Goal: Information Seeking & Learning: Learn about a topic

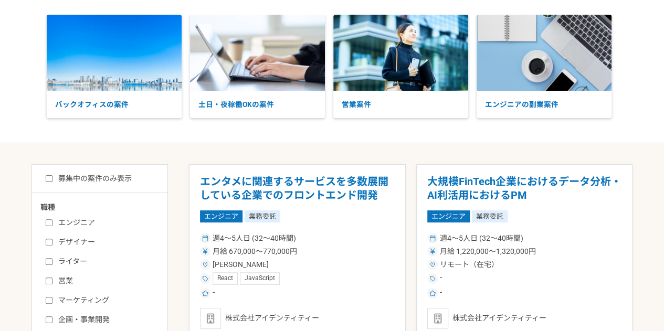
scroll to position [52, 0]
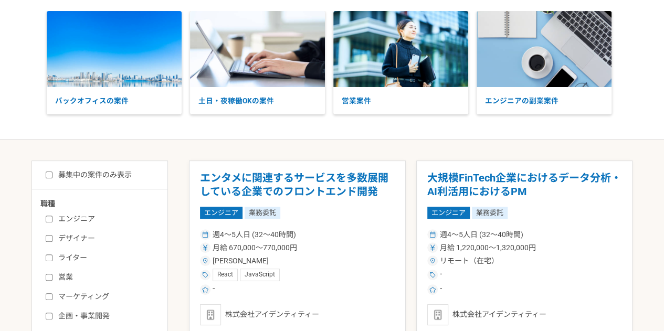
click at [126, 175] on label "募集中の案件のみ表示" at bounding box center [89, 175] width 86 height 11
click at [52, 175] on input "募集中の案件のみ表示" at bounding box center [49, 175] width 7 height 7
checkbox input "true"
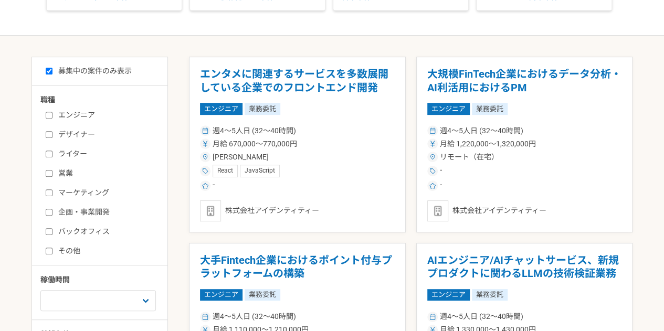
scroll to position [157, 0]
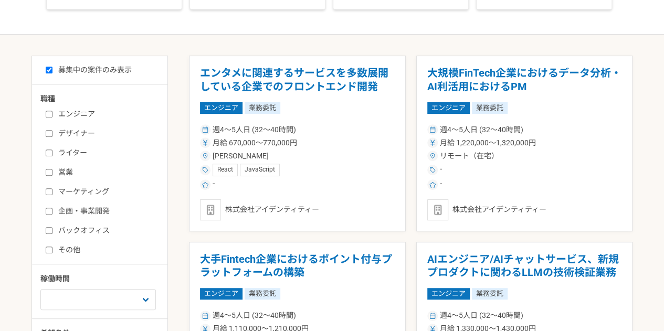
click at [84, 189] on label "マーケティング" at bounding box center [106, 191] width 121 height 11
click at [52, 189] on input "マーケティング" at bounding box center [49, 191] width 7 height 7
checkbox input "true"
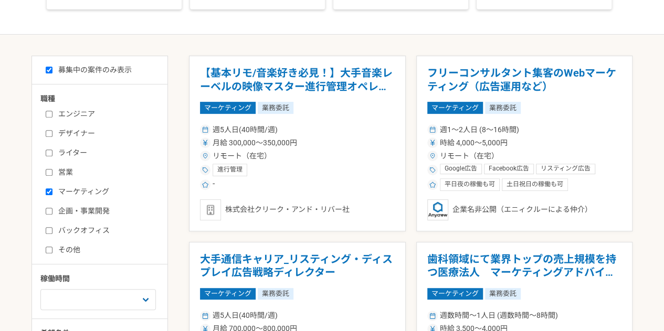
click at [83, 211] on label "企画・事業開発" at bounding box center [106, 211] width 121 height 11
click at [52, 211] on input "企画・事業開発" at bounding box center [49, 211] width 7 height 7
checkbox input "true"
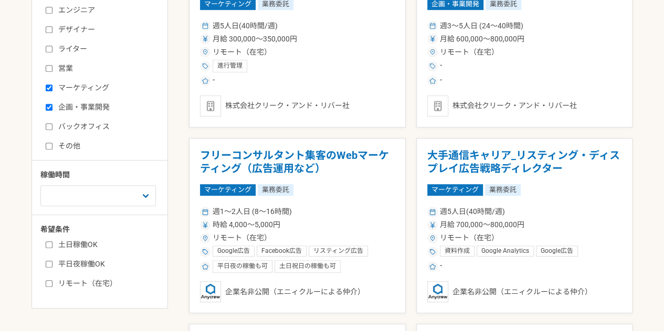
scroll to position [262, 0]
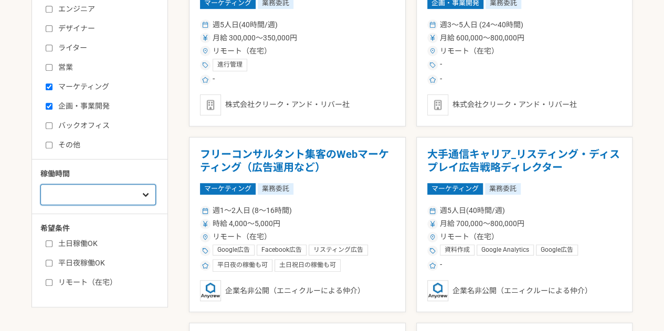
click at [91, 195] on select "週1人日（8時間）以下 週2人日（16時間）以下 週3人日（24時間）以下 週4人日（32時間）以下 週5人日（40時間）以下" at bounding box center [97, 194] width 115 height 21
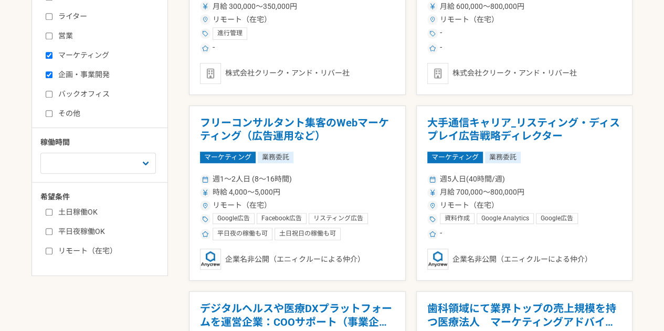
scroll to position [315, 0]
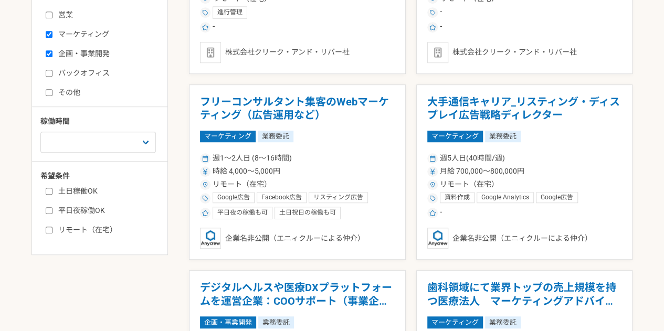
click at [63, 192] on label "土日稼働OK" at bounding box center [106, 191] width 121 height 11
click at [52, 192] on input "土日稼働OK" at bounding box center [49, 191] width 7 height 7
checkbox input "true"
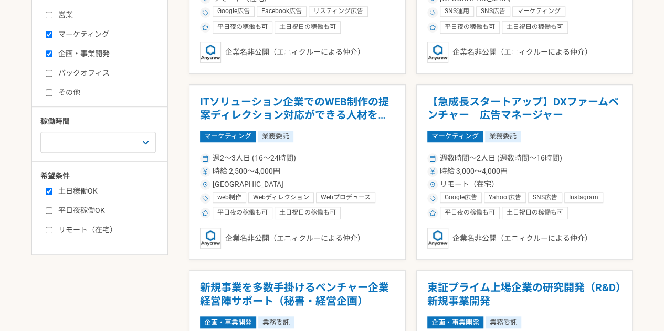
click at [74, 229] on label "リモート（在宅）" at bounding box center [106, 230] width 121 height 11
click at [52, 229] on input "リモート（在宅）" at bounding box center [49, 230] width 7 height 7
checkbox input "true"
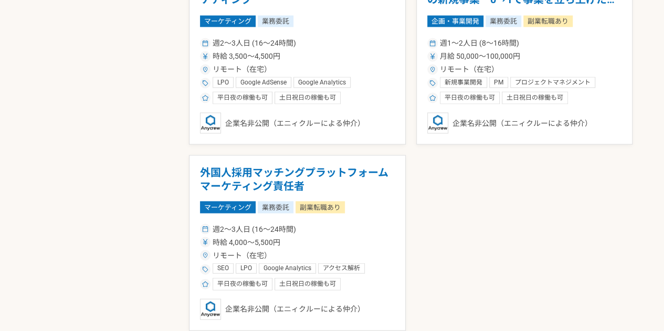
scroll to position [929, 0]
